Goal: Task Accomplishment & Management: Manage account settings

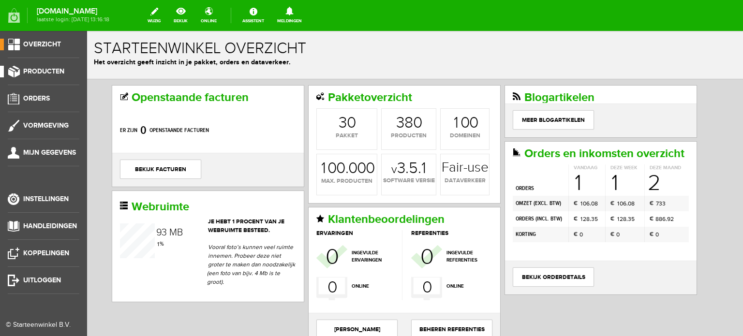
click at [46, 69] on span "Producten" at bounding box center [43, 71] width 41 height 8
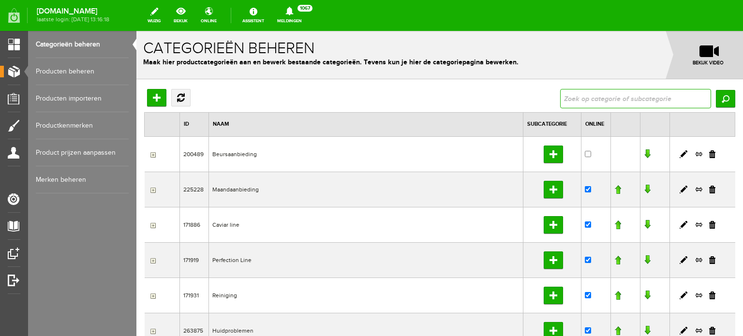
click at [562, 98] on input "text" at bounding box center [635, 98] width 151 height 19
click at [75, 70] on link "Producten beheren" at bounding box center [82, 71] width 93 height 27
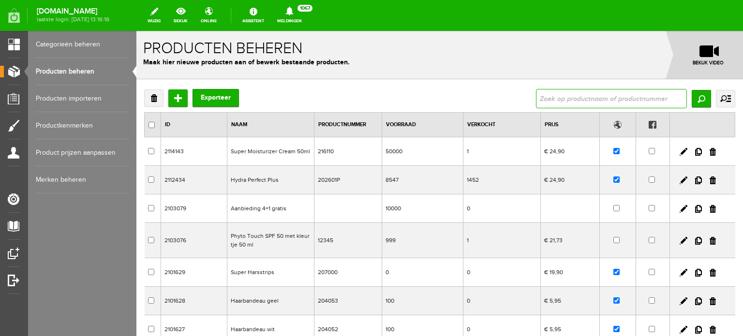
click at [538, 97] on input "text" at bounding box center [611, 98] width 151 height 19
type input "hydra sensible"
click at [693, 95] on input "Zoeken" at bounding box center [701, 98] width 19 height 17
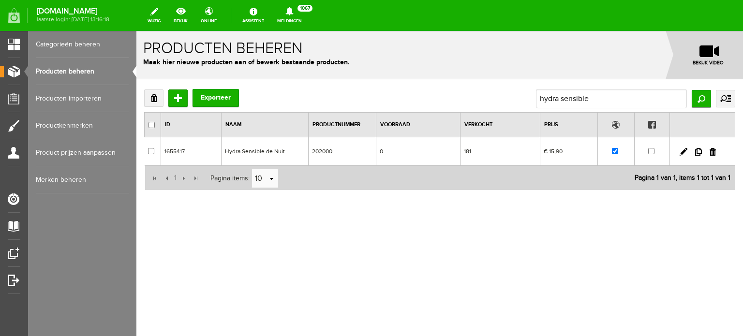
click at [240, 150] on td "Hydra Sensible de Nuit" at bounding box center [265, 151] width 87 height 29
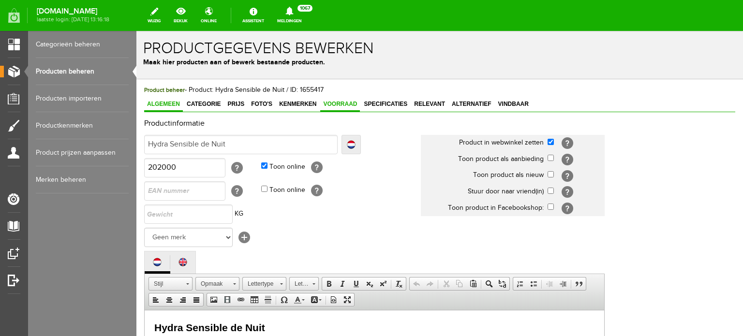
click at [344, 105] on span "Voorraad" at bounding box center [340, 104] width 40 height 7
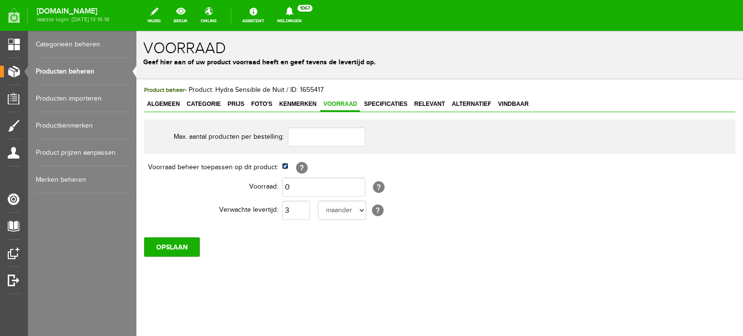
click at [286, 167] on input "checkbox" at bounding box center [285, 166] width 6 height 6
checkbox input "false"
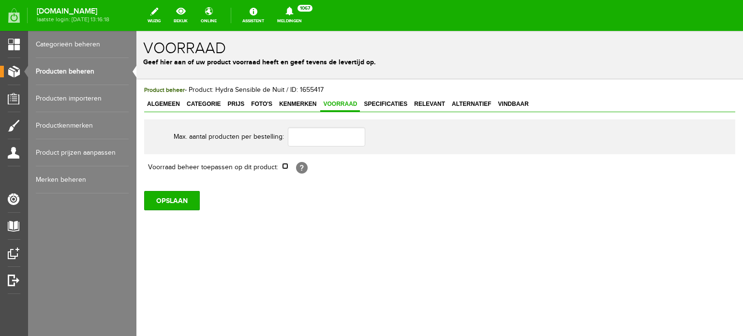
click at [286, 166] on input "checkbox" at bounding box center [285, 166] width 6 height 6
checkbox input "true"
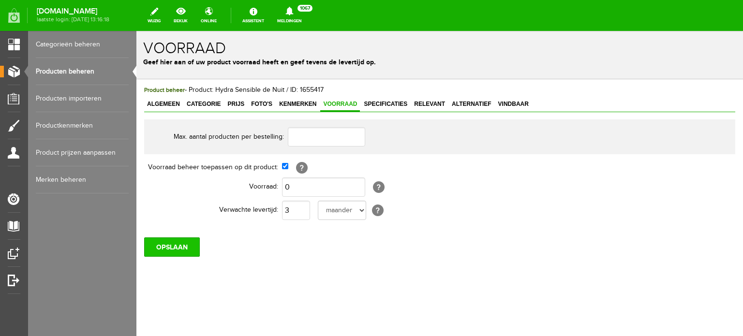
click at [188, 244] on input "OPSLAAN" at bounding box center [172, 247] width 56 height 19
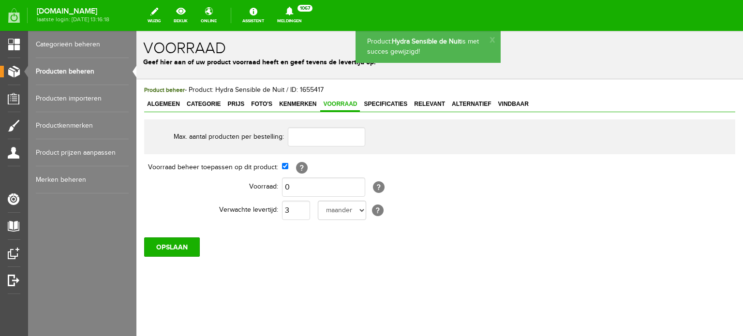
click at [72, 70] on link "Producten beheren" at bounding box center [82, 71] width 93 height 27
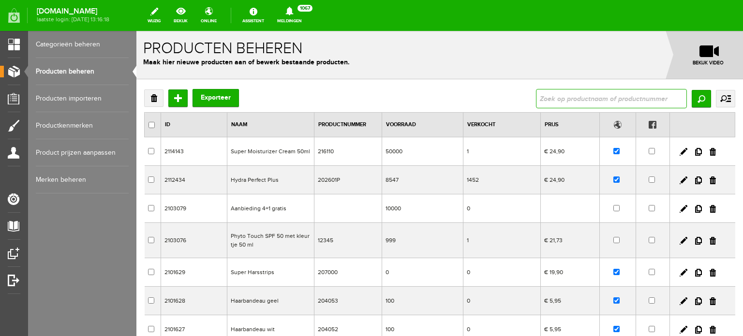
click at [547, 99] on input "text" at bounding box center [611, 98] width 151 height 19
type input "base"
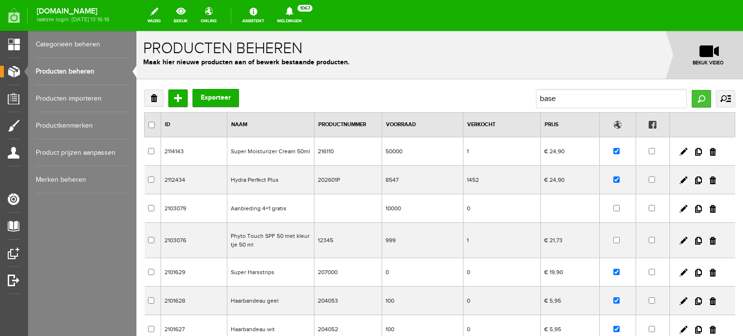
click at [692, 94] on input "Zoeken" at bounding box center [701, 98] width 19 height 17
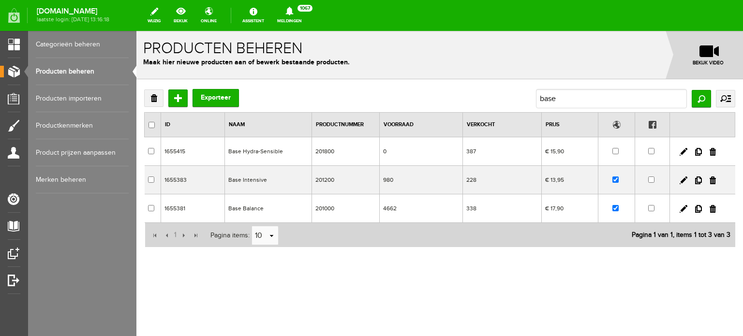
drag, startPoint x: 246, startPoint y: 179, endPoint x: 384, endPoint y: 209, distance: 141.2
click at [246, 179] on td "Base Intensive" at bounding box center [268, 180] width 87 height 29
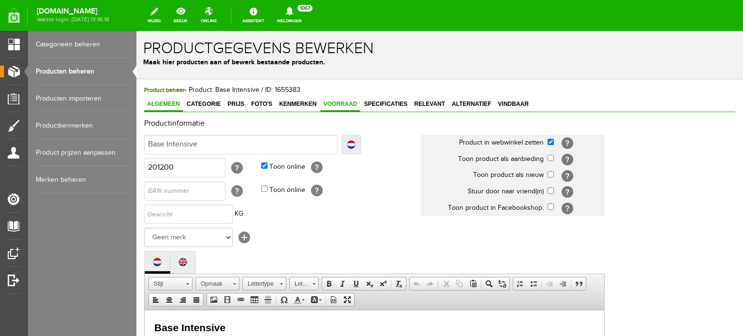
drag, startPoint x: 344, startPoint y: 102, endPoint x: 353, endPoint y: 103, distance: 8.8
click at [345, 102] on span "Voorraad" at bounding box center [340, 104] width 40 height 7
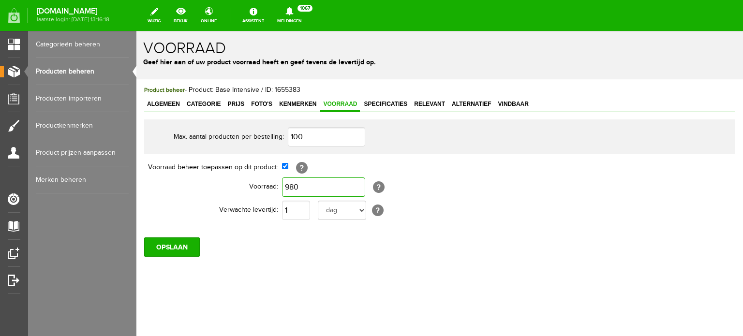
click at [302, 185] on input "980" at bounding box center [323, 187] width 83 height 19
type input "0"
click at [360, 209] on select "dag dagen week weken maand maanden jaar jaren werkdagen" at bounding box center [342, 210] width 48 height 19
select select "month"
click at [318, 201] on select "dag dagen week weken maand maanden jaar jaren werkdagen" at bounding box center [342, 210] width 48 height 19
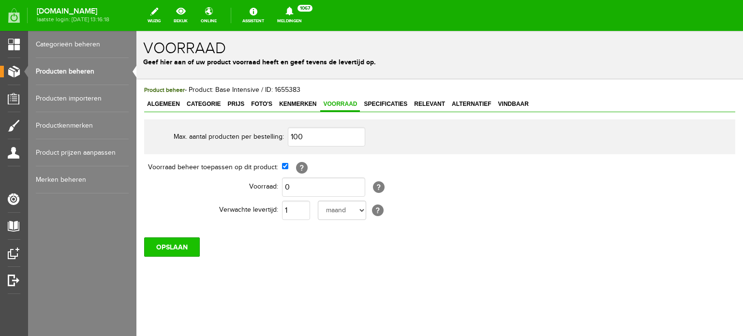
click at [187, 240] on input "OPSLAAN" at bounding box center [172, 247] width 56 height 19
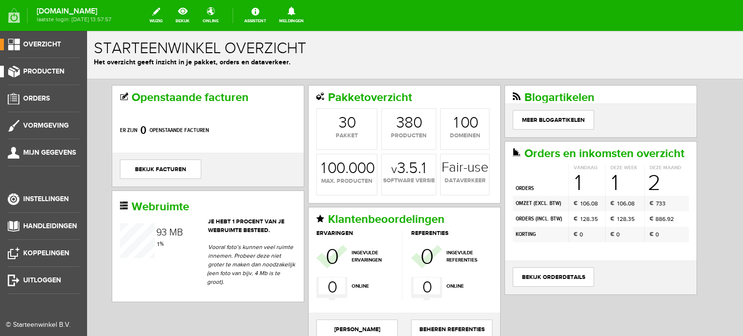
click at [49, 67] on link "Producten" at bounding box center [39, 72] width 79 height 12
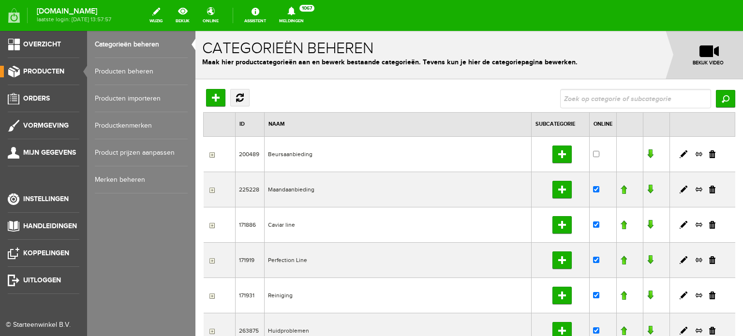
click at [126, 68] on link "Producten beheren" at bounding box center [141, 71] width 93 height 27
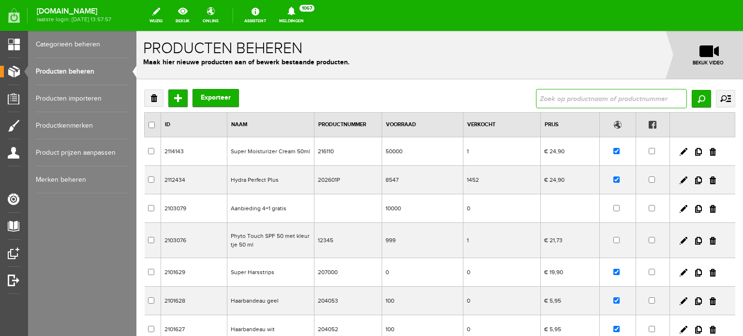
click at [540, 99] on input "text" at bounding box center [611, 98] width 151 height 19
type input "hydra perfect"
click at [692, 96] on input "Zoeken" at bounding box center [701, 98] width 19 height 17
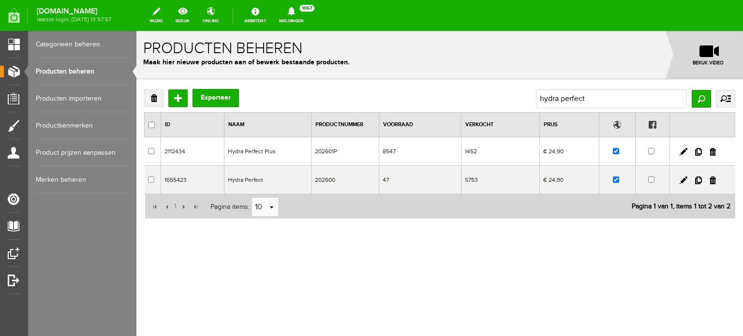
click at [248, 180] on td "Hydra Perfect" at bounding box center [267, 180] width 87 height 29
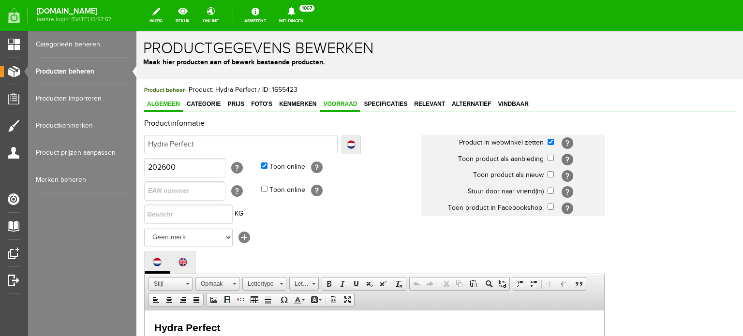
click at [346, 104] on span "Voorraad" at bounding box center [340, 104] width 40 height 7
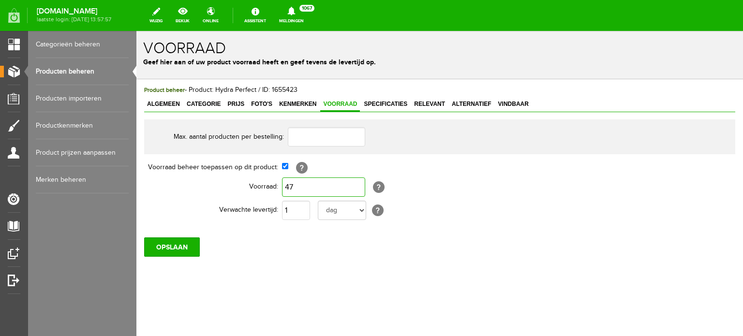
click at [295, 185] on input "47" at bounding box center [323, 187] width 83 height 19
type input "250"
click at [184, 243] on input "OPSLAAN" at bounding box center [172, 247] width 56 height 19
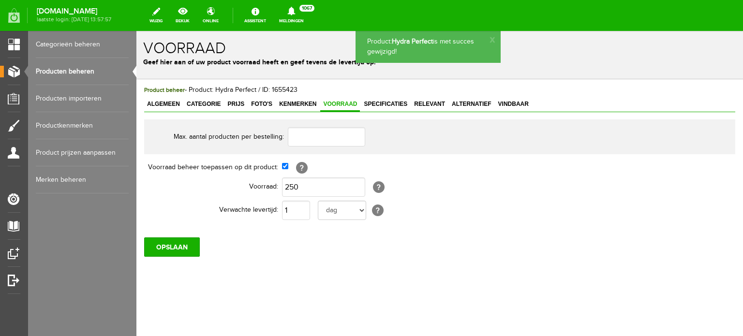
click at [81, 71] on link "Producten beheren" at bounding box center [82, 71] width 93 height 27
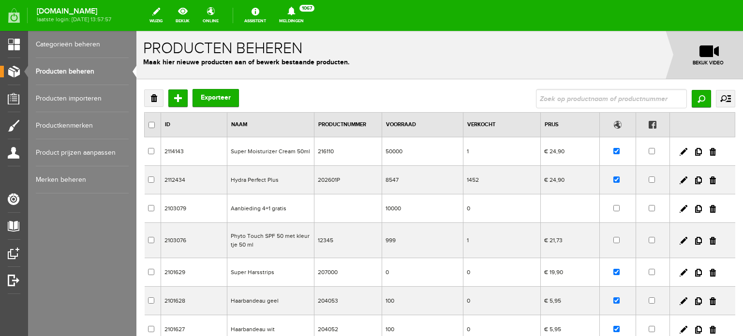
click at [537, 98] on input "text" at bounding box center [611, 98] width 151 height 19
type input "hydra perfect"
click at [692, 98] on input "Zoeken" at bounding box center [701, 98] width 19 height 17
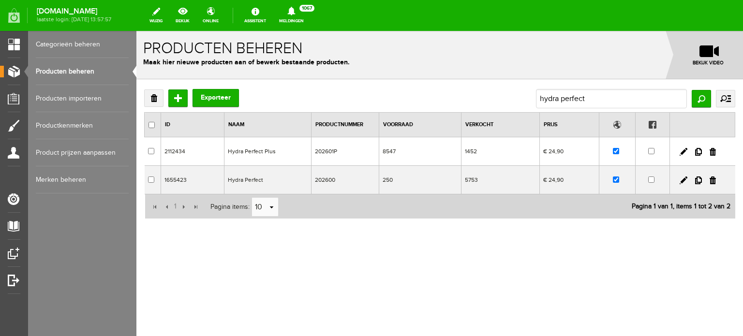
click at [269, 150] on td "Hydra Perfect Plus" at bounding box center [267, 151] width 87 height 29
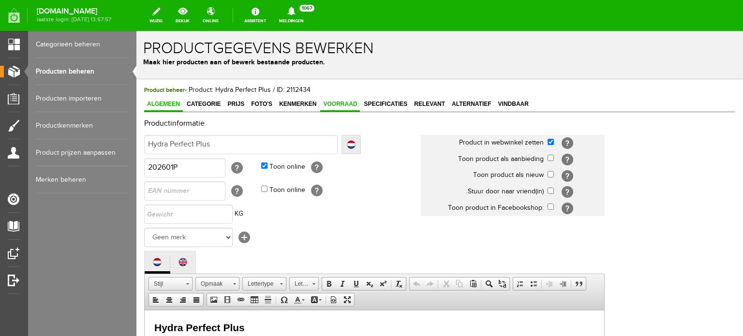
click at [333, 101] on span "Voorraad" at bounding box center [340, 104] width 40 height 7
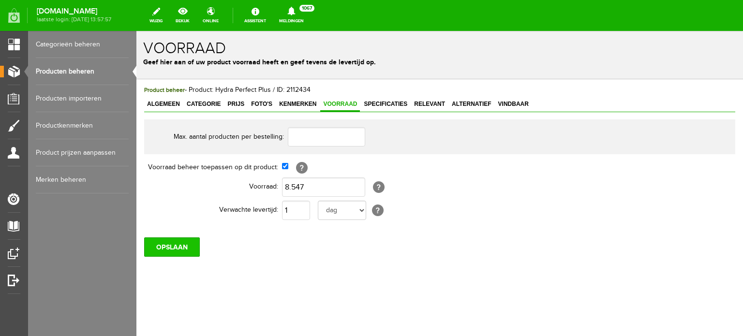
click at [185, 245] on input "OPSLAAN" at bounding box center [172, 247] width 56 height 19
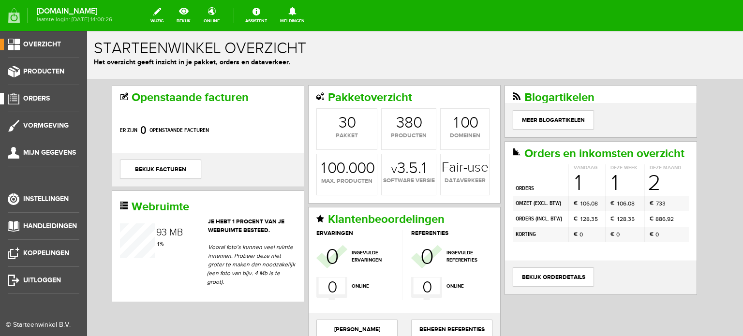
click at [35, 97] on span "Orders" at bounding box center [36, 98] width 27 height 8
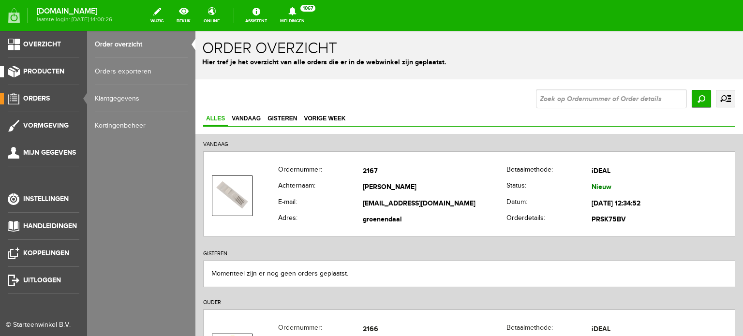
click at [46, 69] on span "Producten" at bounding box center [43, 71] width 41 height 8
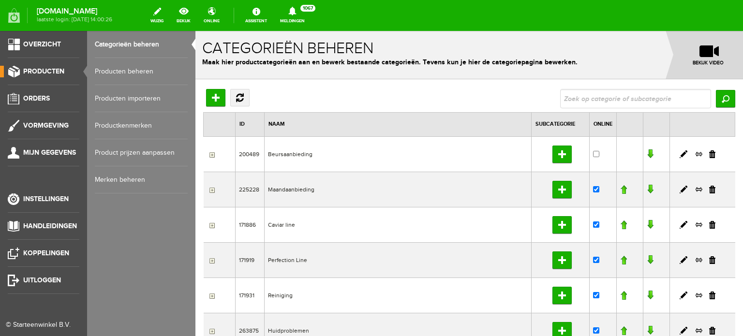
click at [124, 70] on link "Producten beheren" at bounding box center [141, 71] width 93 height 27
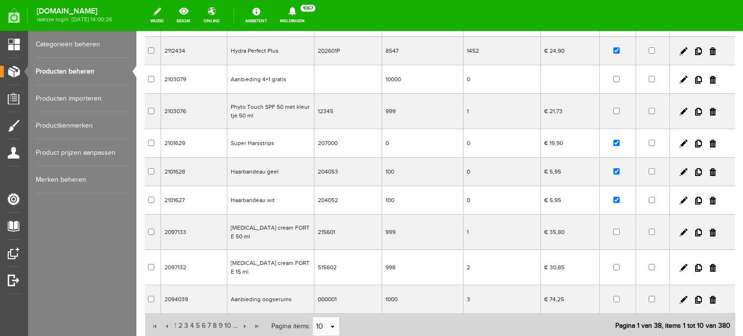
scroll to position [145, 0]
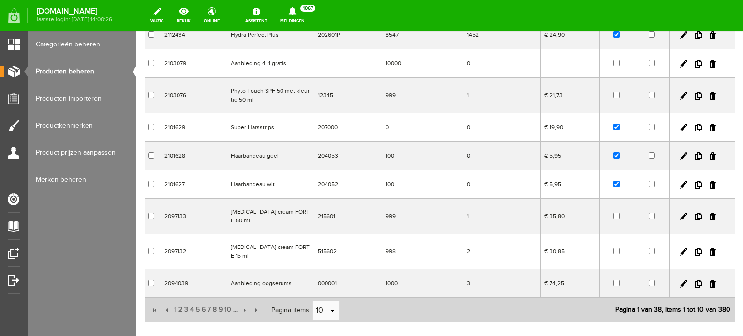
click at [260, 217] on td "[MEDICAL_DATA] cream FORTE 50 ml" at bounding box center [270, 216] width 87 height 35
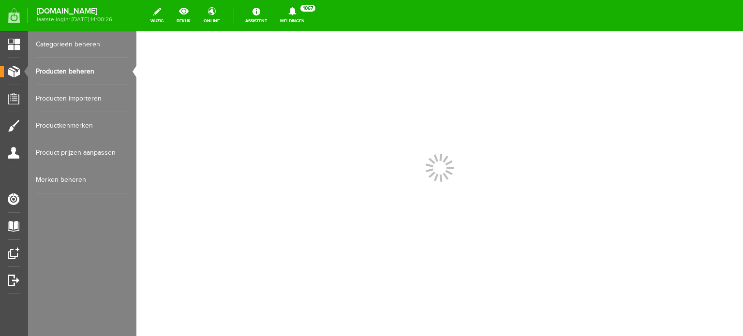
scroll to position [0, 0]
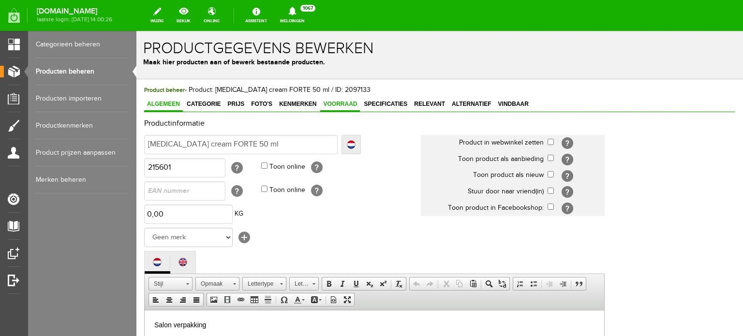
click at [329, 102] on span "Voorraad" at bounding box center [340, 104] width 40 height 7
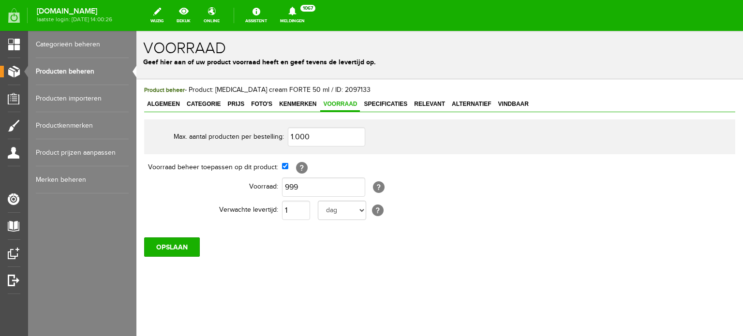
click at [81, 71] on link "Producten beheren" at bounding box center [82, 71] width 93 height 27
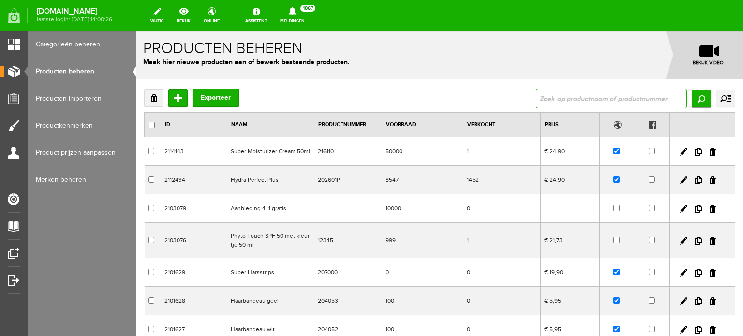
click at [538, 98] on input "text" at bounding box center [611, 98] width 151 height 19
type input "hydra"
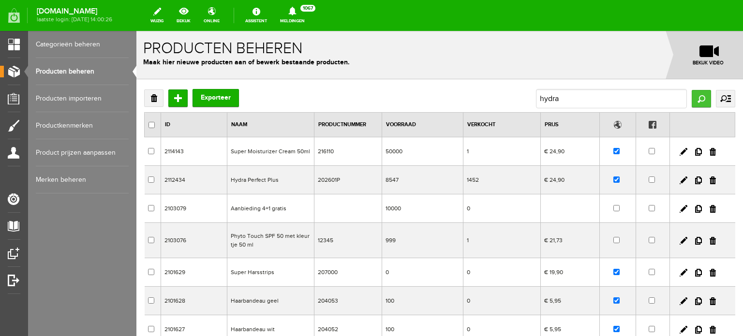
click at [692, 97] on input "Zoeken" at bounding box center [701, 98] width 19 height 17
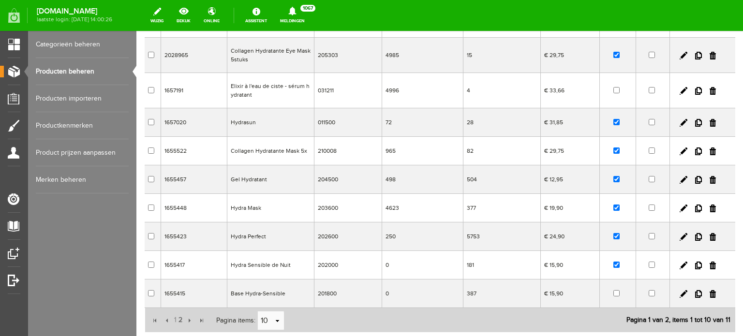
scroll to position [145, 0]
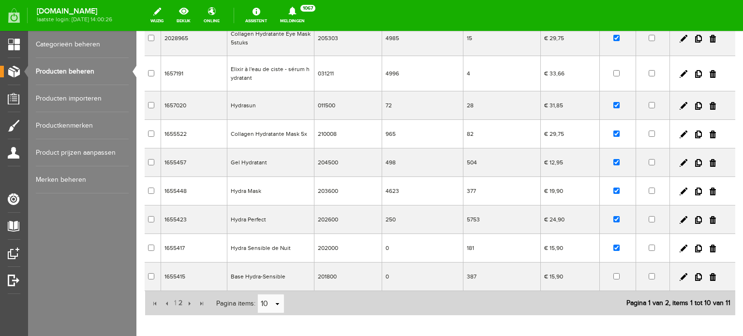
click at [257, 221] on td "Hydra Perfect" at bounding box center [270, 220] width 87 height 29
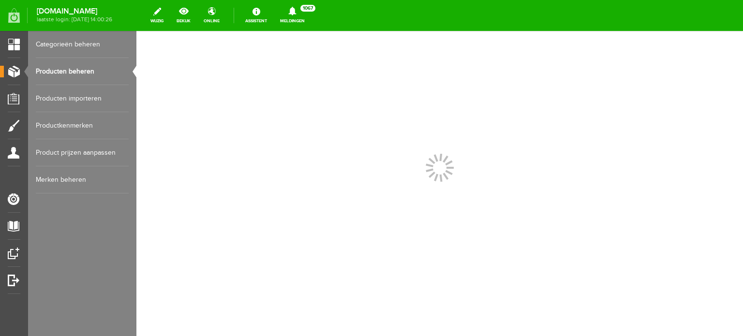
scroll to position [0, 0]
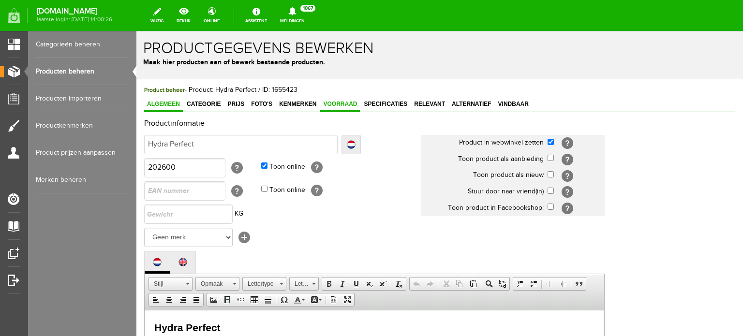
click at [341, 104] on span "Voorraad" at bounding box center [340, 104] width 40 height 7
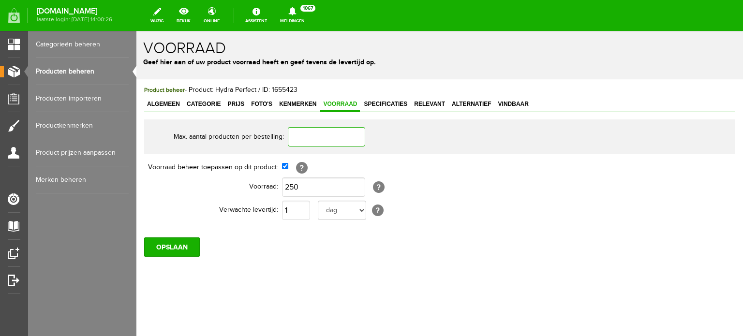
click at [301, 135] on input "text" at bounding box center [326, 136] width 77 height 19
type input "20"
click at [171, 243] on input "OPSLAAN" at bounding box center [172, 247] width 56 height 19
click at [78, 68] on link "Producten beheren" at bounding box center [82, 71] width 93 height 27
